Goal: Task Accomplishment & Management: Use online tool/utility

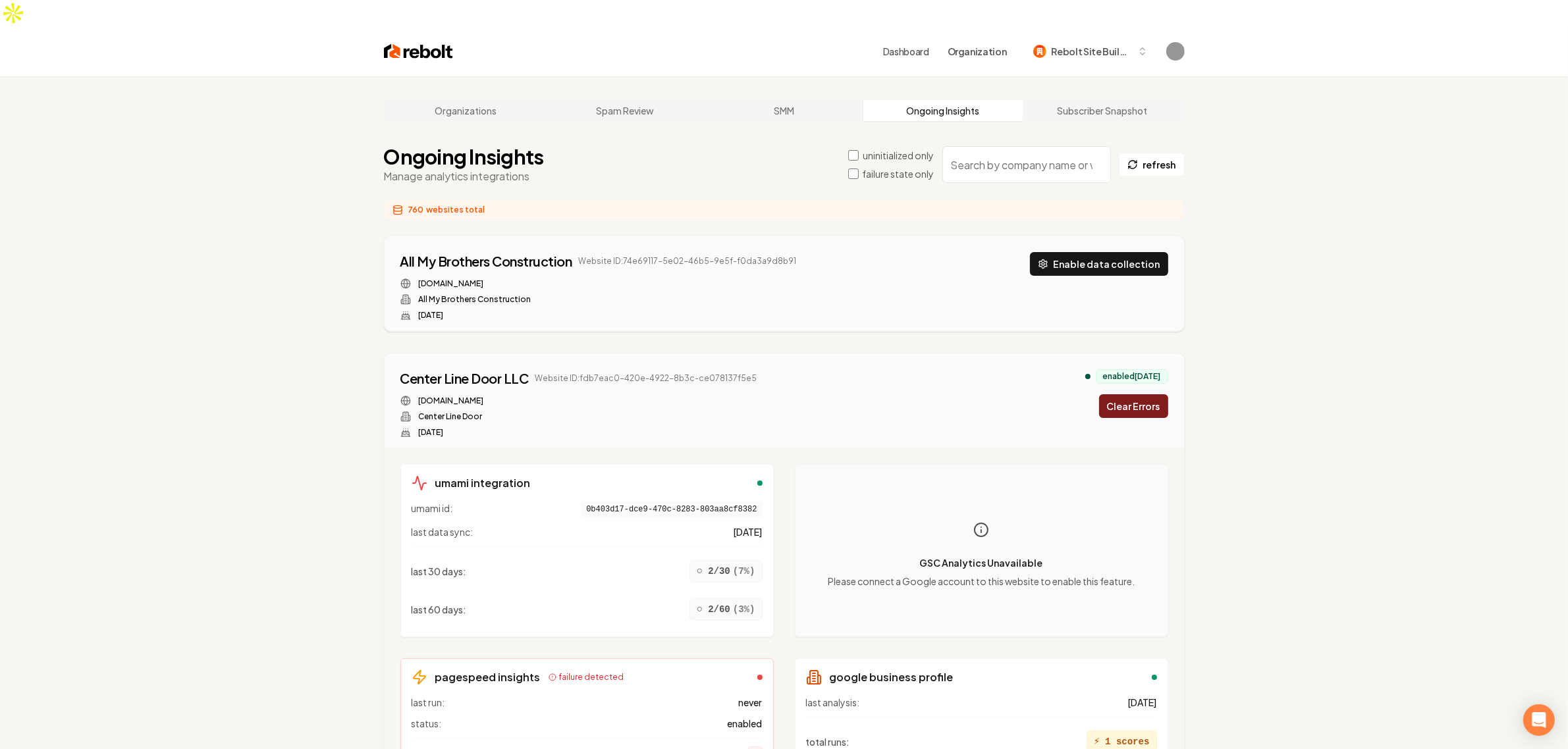
click at [976, 146] on input "search" at bounding box center [1026, 165] width 169 height 37
paste input "b8d8814c-34cf-4a99-8877-f137091e3706"
type input "b8d8814c-34cf-4a99-8877-f137091e3706"
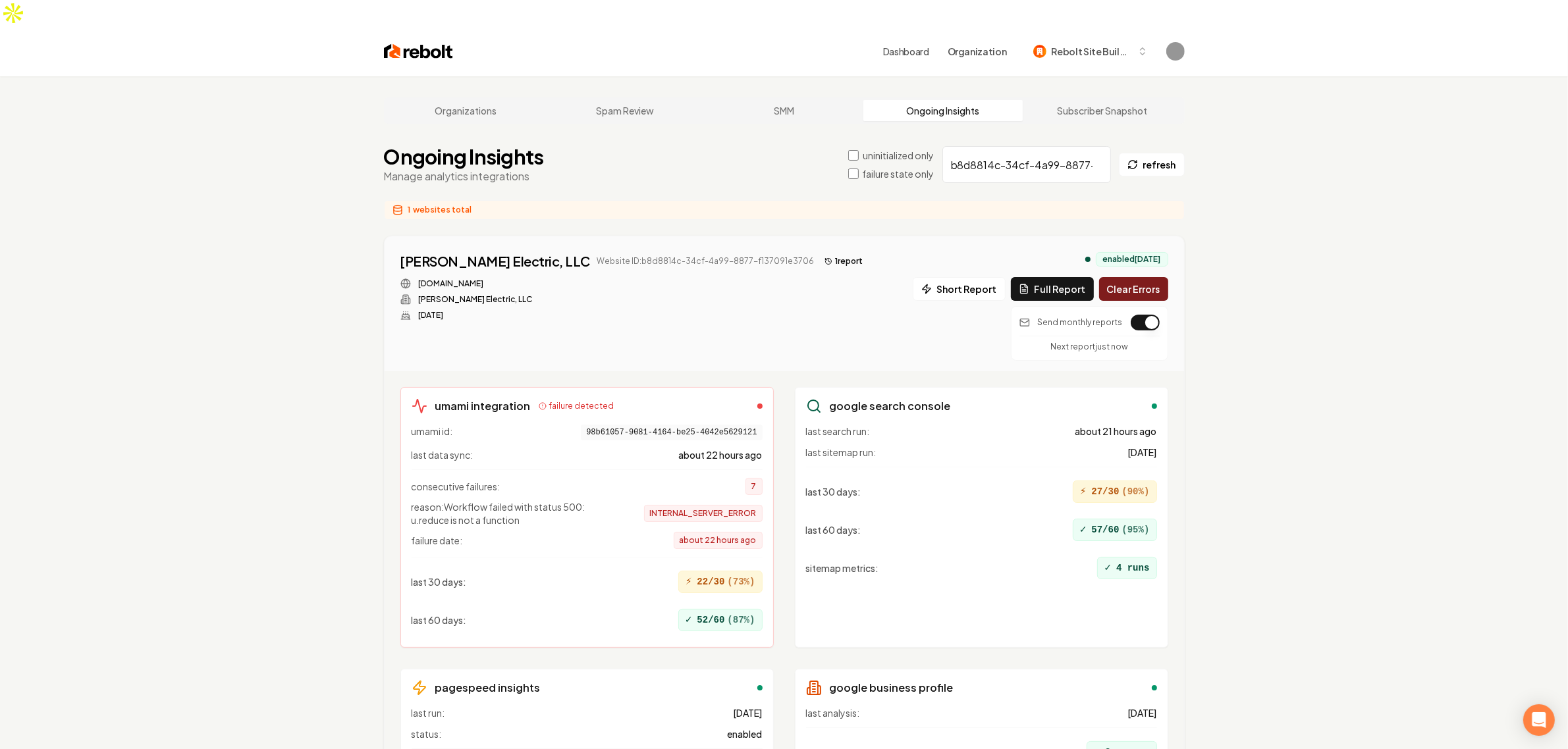
click at [1285, 306] on div "Organizations Spam Review SMM Ongoing Insights Subscriber Snapshot Ongoing Insi…" at bounding box center [784, 480] width 1568 height 807
click at [1298, 318] on div "Organizations Spam Review SMM Ongoing Insights Subscriber Snapshot Ongoing Insi…" at bounding box center [784, 480] width 1568 height 807
click at [819, 253] on button "1 report" at bounding box center [843, 261] width 49 height 16
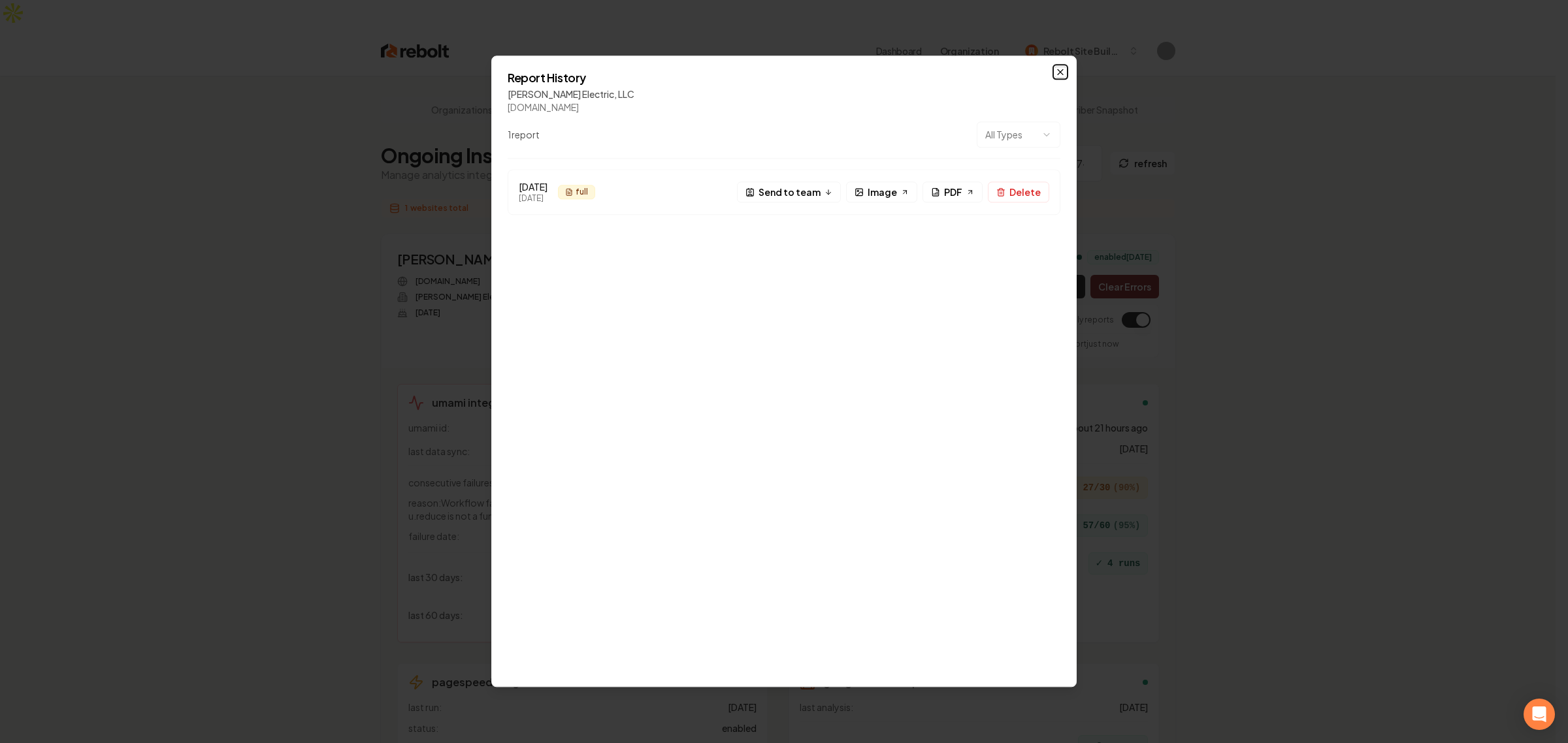
click at [1059, 69] on icon "button" at bounding box center [1059, 71] width 10 height 10
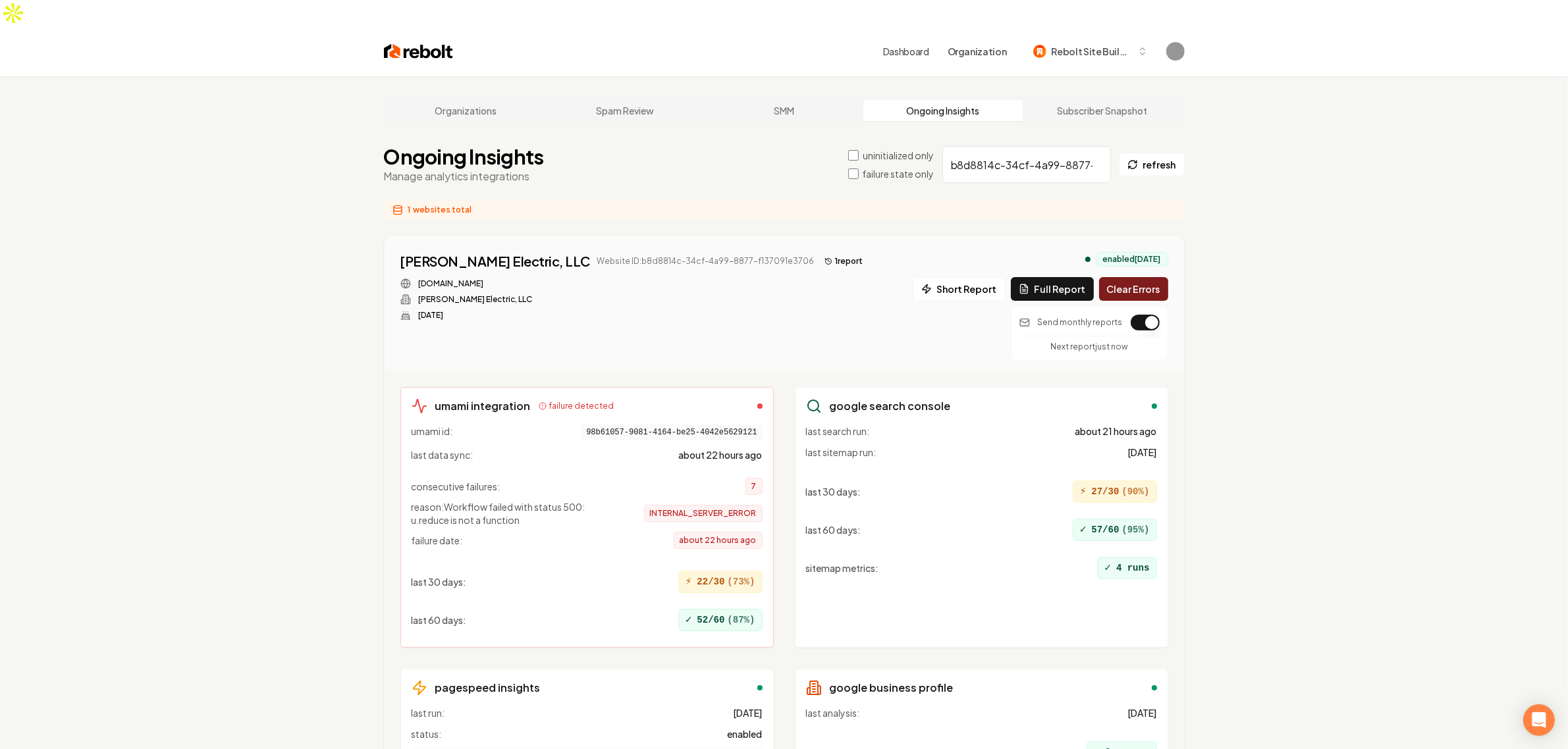
click at [1284, 285] on div "Organizations Spam Review SMM Ongoing Insights Subscriber Snapshot Ongoing Insi…" at bounding box center [784, 480] width 1568 height 807
click at [1275, 329] on div "Organizations Spam Review SMM Ongoing Insights Subscriber Snapshot Ongoing Insi…" at bounding box center [784, 480] width 1568 height 807
click at [1134, 315] on button "button" at bounding box center [1145, 323] width 29 height 16
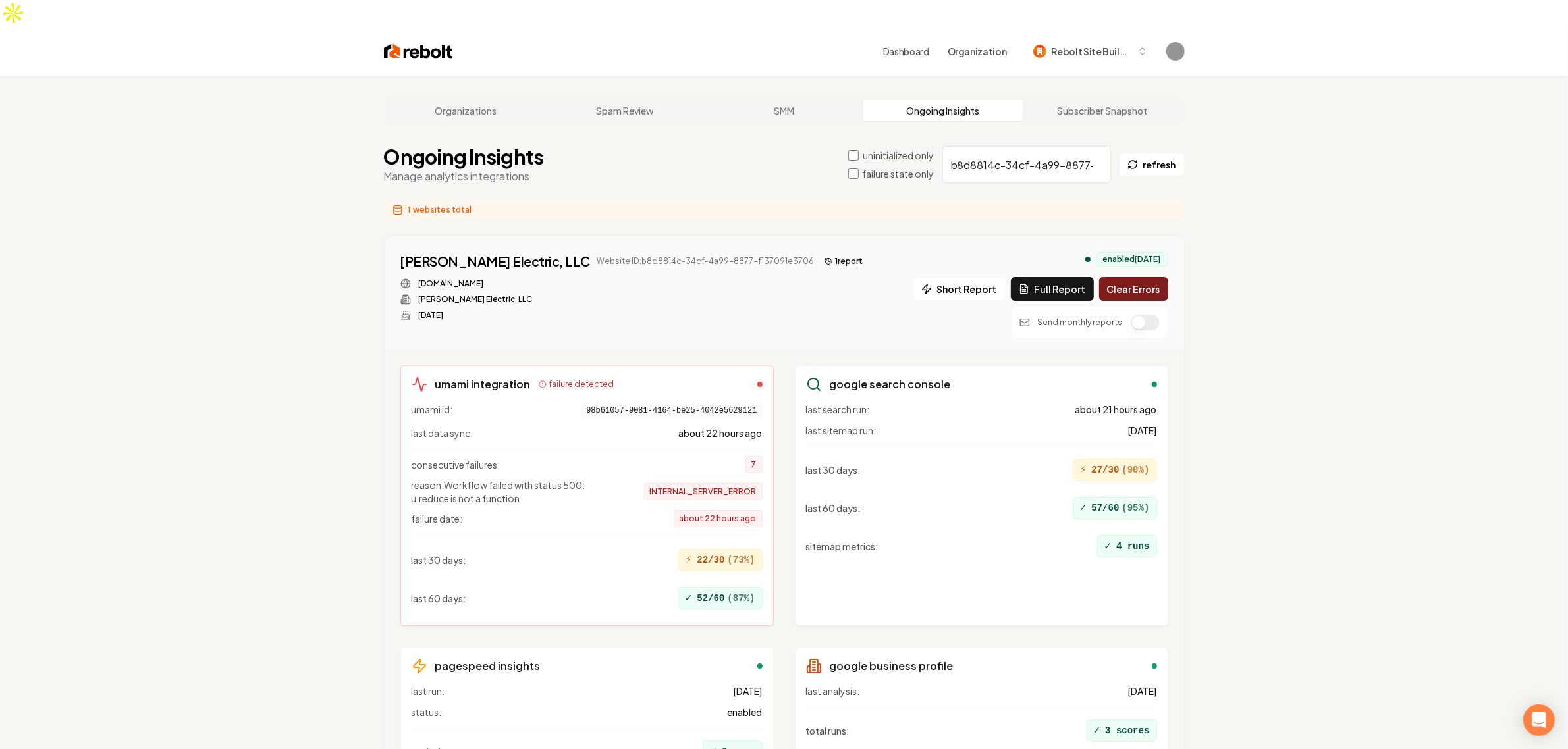
click at [1365, 439] on div "Organizations Spam Review SMM Ongoing Insights Subscriber Snapshot Ongoing Insi…" at bounding box center [784, 469] width 1568 height 785
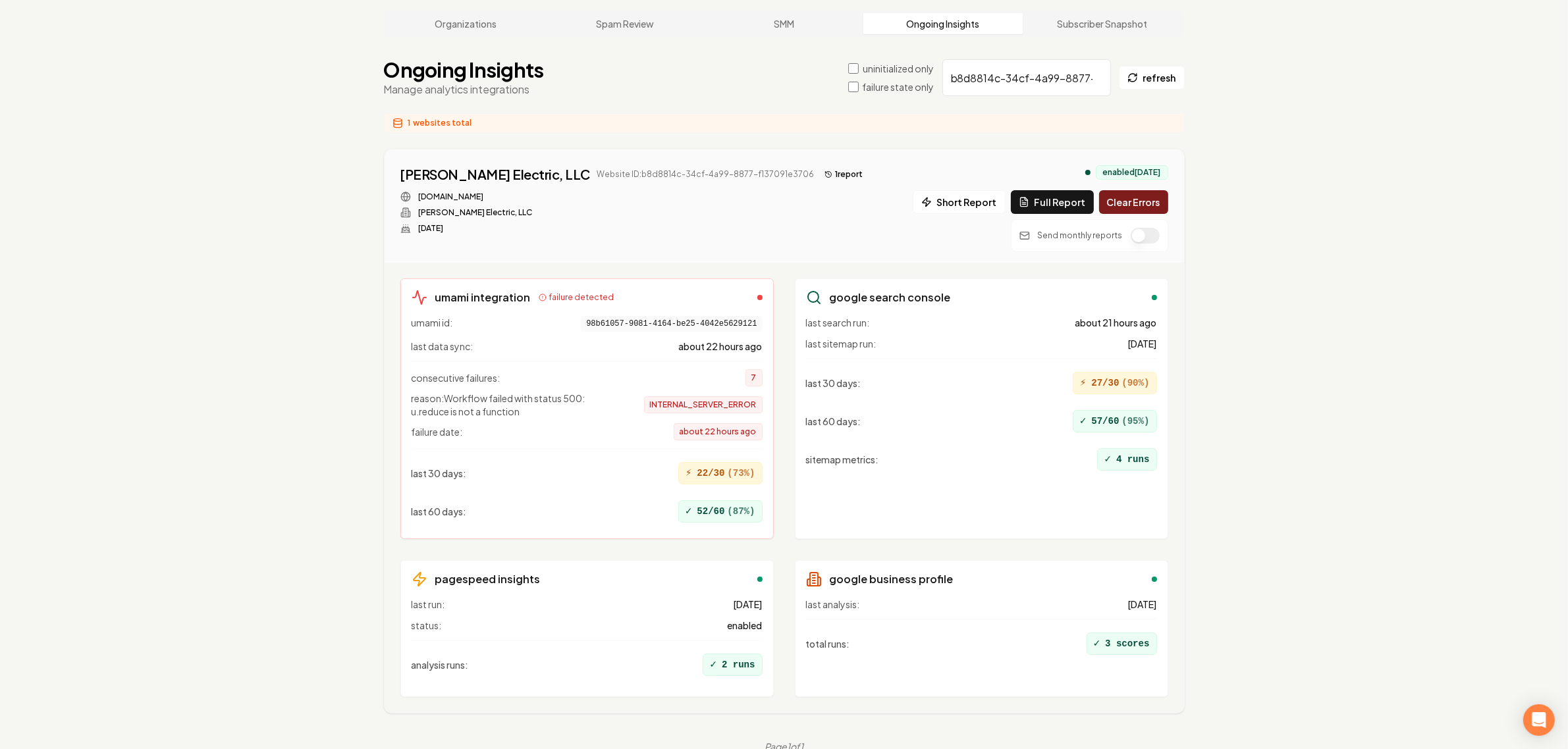
scroll to position [88, 0]
click at [1297, 312] on div "Organizations Spam Review SMM Ongoing Insights Subscriber Snapshot Ongoing Insi…" at bounding box center [784, 381] width 1568 height 785
